Goal: Task Accomplishment & Management: Manage account settings

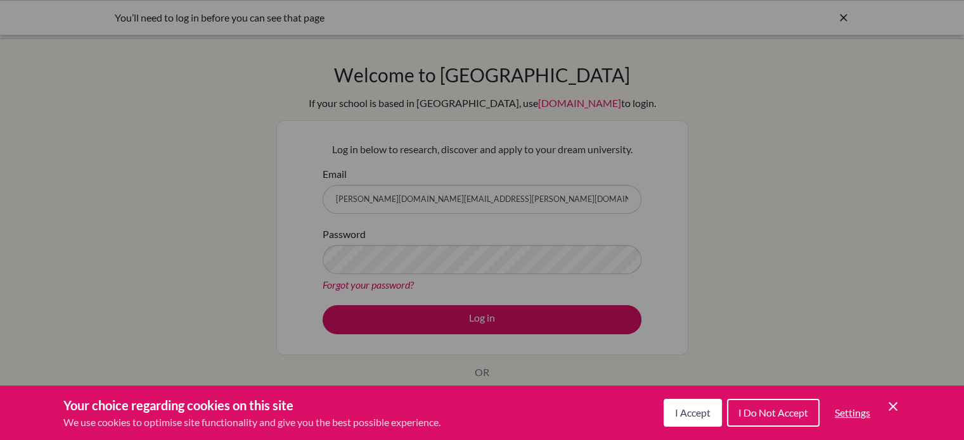
click at [483, 317] on div "Cookie Preferences" at bounding box center [482, 220] width 964 height 440
click at [683, 410] on span "I Accept" at bounding box center [692, 413] width 35 height 12
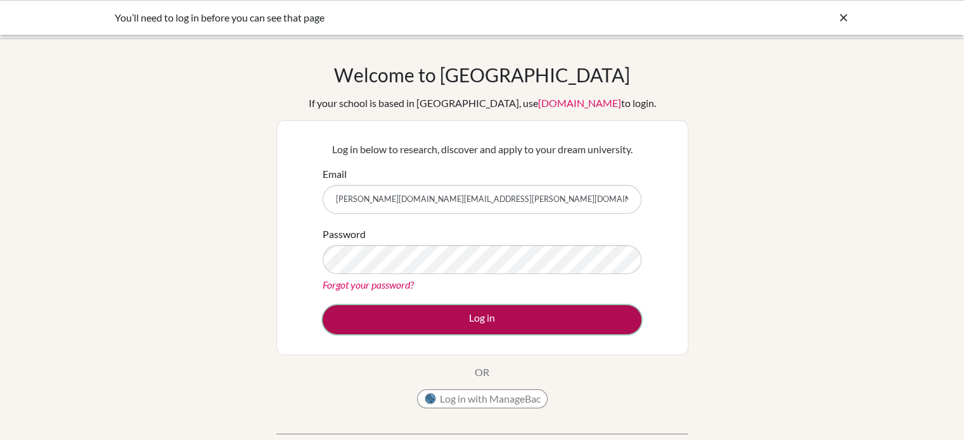
click at [493, 314] on button "Log in" at bounding box center [482, 319] width 319 height 29
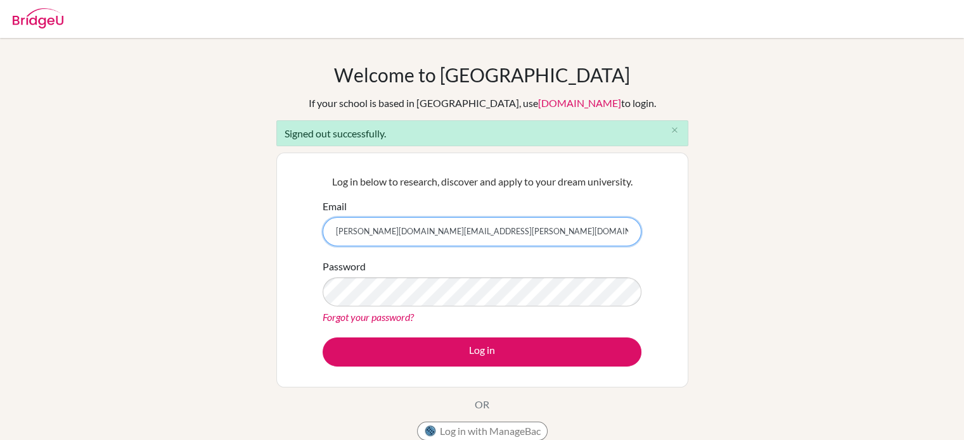
drag, startPoint x: 0, startPoint y: 0, endPoint x: 394, endPoint y: 229, distance: 455.5
click at [394, 229] on input "[PERSON_NAME][DOMAIN_NAME][EMAIL_ADDRESS][PERSON_NAME][DOMAIN_NAME]" at bounding box center [482, 231] width 319 height 29
type input "[EMAIL_ADDRESS][DOMAIN_NAME]"
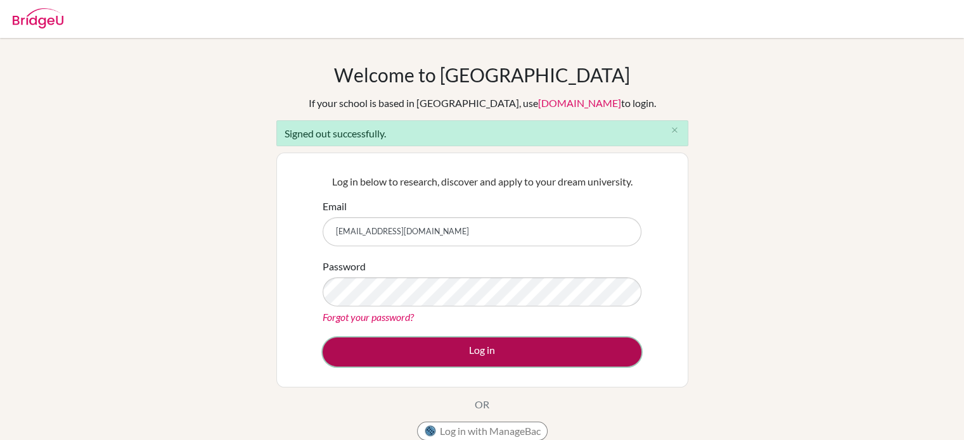
click at [437, 354] on button "Log in" at bounding box center [482, 352] width 319 height 29
